Goal: Transaction & Acquisition: Download file/media

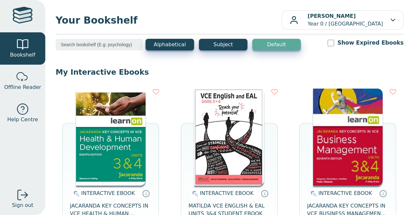
click at [107, 148] on img at bounding box center [110, 137] width 69 height 97
click at [115, 135] on img at bounding box center [110, 137] width 69 height 97
